Goal: Information Seeking & Learning: Learn about a topic

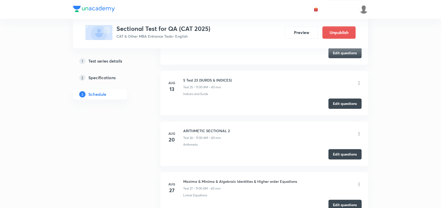
scroll to position [1454, 0]
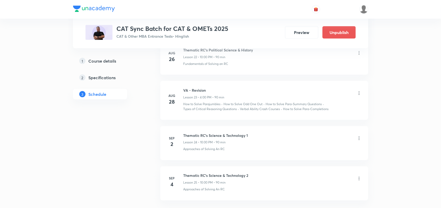
scroll to position [1229, 0]
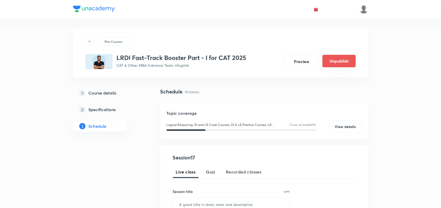
click at [346, 62] on button "Unpublish" at bounding box center [339, 61] width 33 height 12
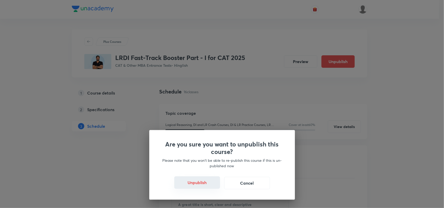
click at [196, 187] on button "Unpublish" at bounding box center [197, 183] width 46 height 12
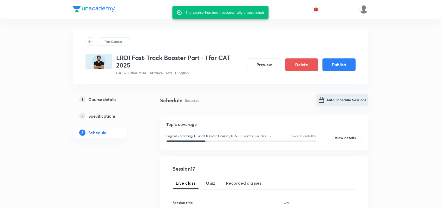
click at [331, 100] on button "Auto Schedule Sessions" at bounding box center [343, 100] width 52 height 12
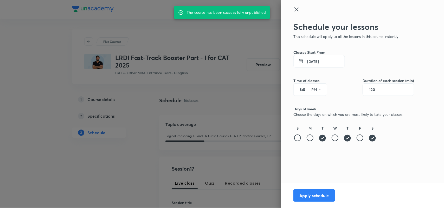
click at [312, 63] on button "9 Sep 2025" at bounding box center [318, 61] width 51 height 12
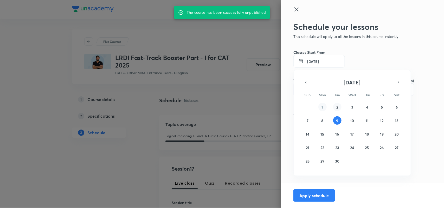
click at [337, 107] on abbr "2" at bounding box center [337, 107] width 2 height 5
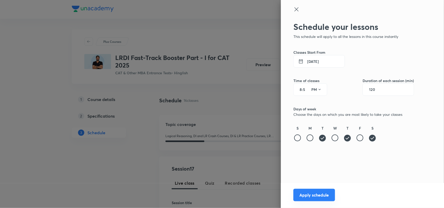
click at [321, 192] on button "Apply schedule" at bounding box center [314, 195] width 42 height 12
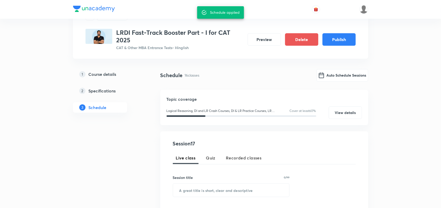
scroll to position [21, 0]
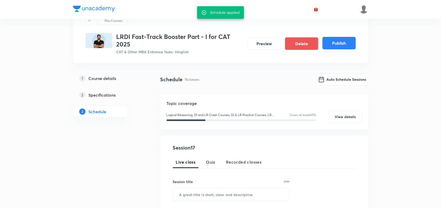
click at [335, 42] on button "Publish" at bounding box center [339, 43] width 33 height 12
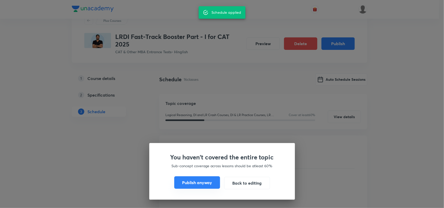
click at [198, 182] on button "Publish anyway" at bounding box center [197, 183] width 46 height 12
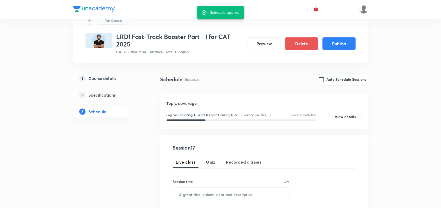
scroll to position [15, 0]
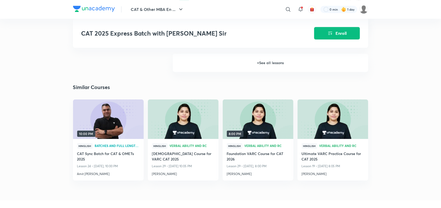
scroll to position [658, 0]
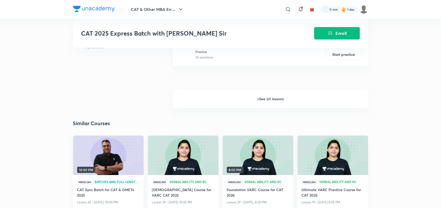
click at [271, 96] on h6 "+ See all lessons" at bounding box center [271, 99] width 196 height 18
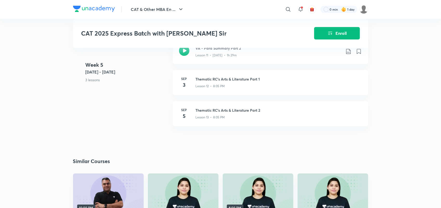
scroll to position [809, 0]
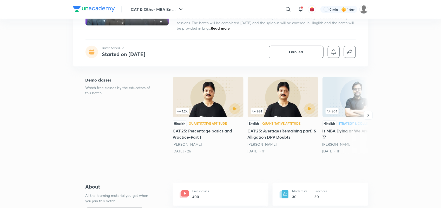
scroll to position [21, 0]
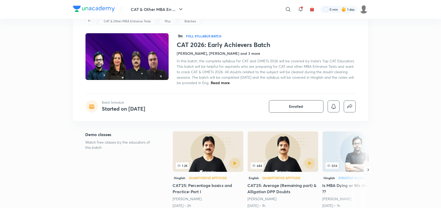
click at [230, 81] on span "Read more" at bounding box center [220, 82] width 19 height 5
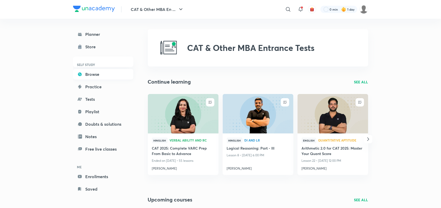
click at [93, 73] on link "Browse" at bounding box center [103, 74] width 60 height 10
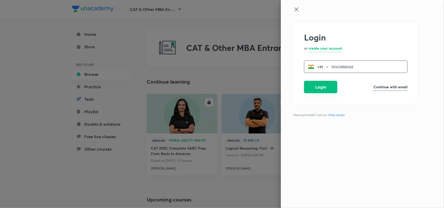
type input "9040888068"
click at [321, 85] on button "Login" at bounding box center [320, 87] width 33 height 12
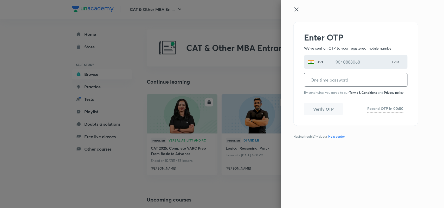
click at [323, 83] on input "tel" at bounding box center [355, 79] width 103 height 13
type input "174811"
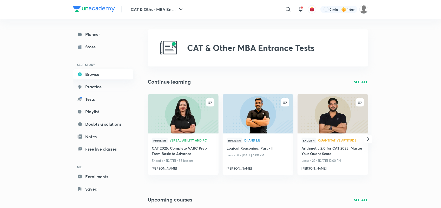
click at [96, 69] on link "Browse" at bounding box center [103, 74] width 60 height 10
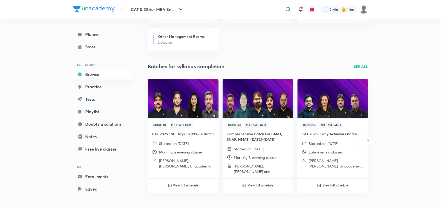
scroll to position [567, 0]
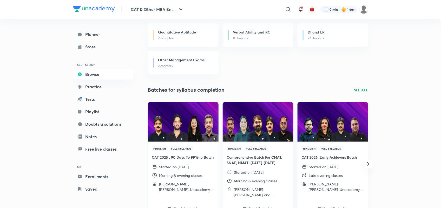
click at [179, 158] on h4 "CAT 2025 : 90 Days To 99%ile Batch" at bounding box center [183, 157] width 62 height 5
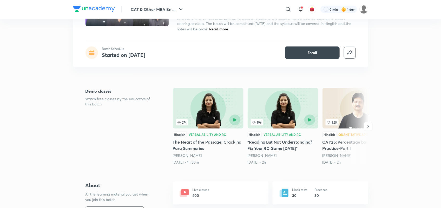
scroll to position [8, 0]
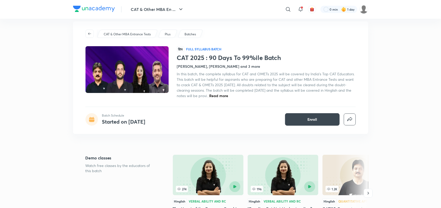
click at [224, 95] on span "Read more" at bounding box center [219, 95] width 19 height 5
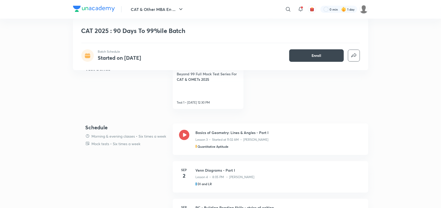
scroll to position [266, 0]
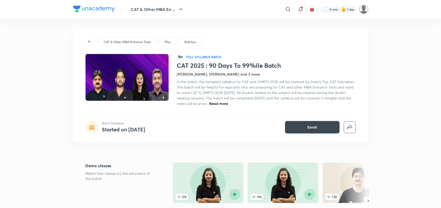
click at [364, 12] on img at bounding box center [364, 9] width 9 height 9
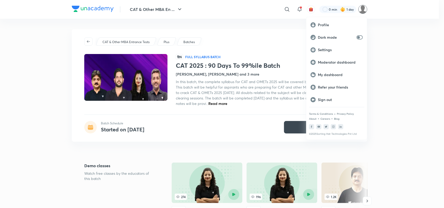
click at [399, 77] on div at bounding box center [222, 104] width 444 height 208
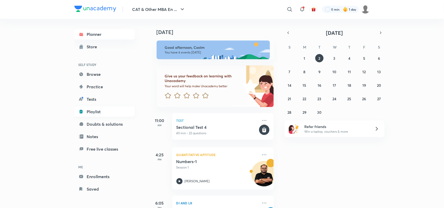
click at [94, 111] on link "Playlist" at bounding box center [104, 112] width 60 height 10
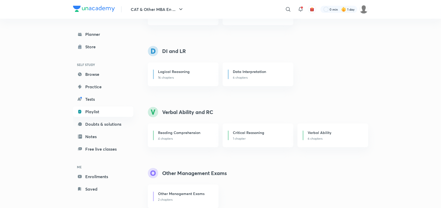
scroll to position [110, 0]
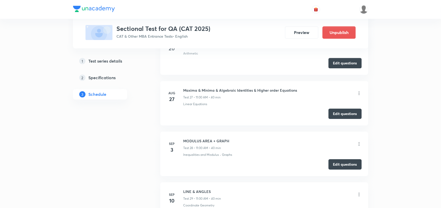
scroll to position [1667, 0]
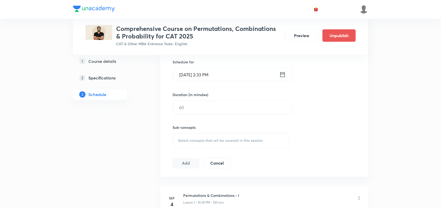
scroll to position [169, 0]
